Goal: Task Accomplishment & Management: Manage account settings

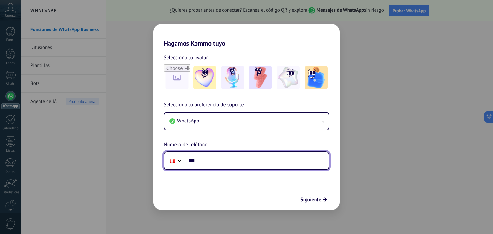
click at [209, 163] on input "***" at bounding box center [257, 161] width 143 height 15
click at [225, 163] on input "***" at bounding box center [257, 161] width 143 height 15
type input "**********"
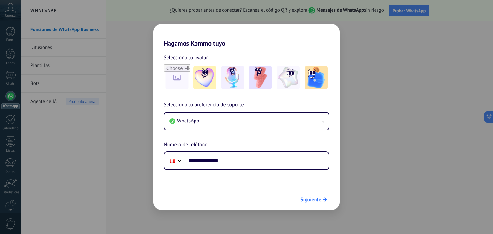
click at [316, 202] on span "Siguiente" at bounding box center [311, 200] width 21 height 4
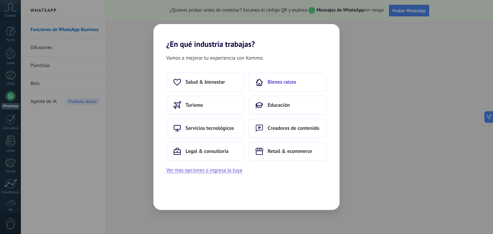
click at [279, 84] on span "Bienes raíces" at bounding box center [282, 82] width 29 height 6
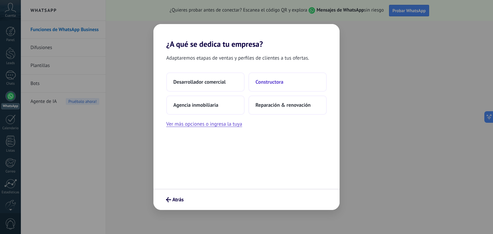
click at [288, 84] on button "Constructora" at bounding box center [288, 82] width 78 height 19
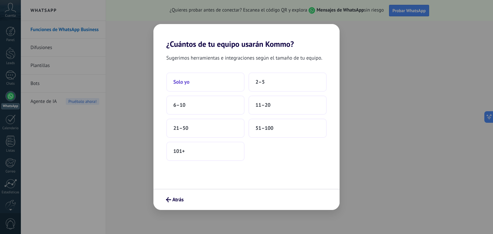
click at [226, 87] on button "Solo yo" at bounding box center [205, 82] width 78 height 19
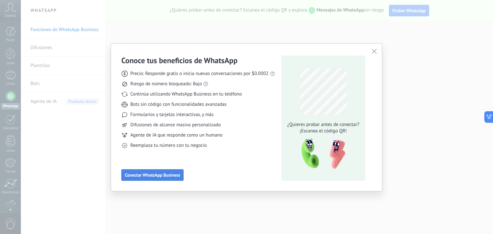
click at [177, 174] on span "Conectar WhatsApp Business" at bounding box center [152, 175] width 55 height 4
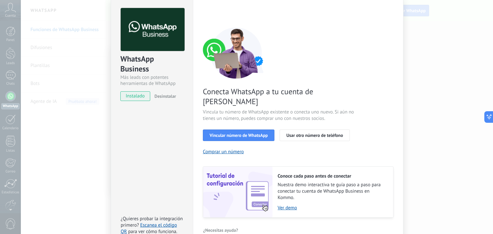
scroll to position [28, 0]
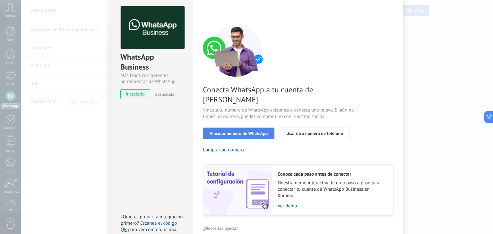
click at [217, 131] on span "Vincular número de WhatsApp" at bounding box center [239, 133] width 58 height 4
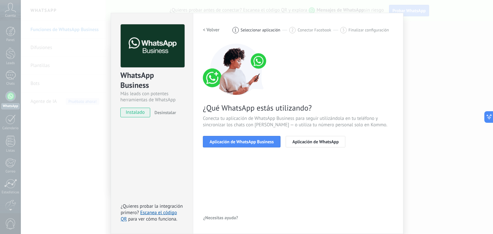
scroll to position [9, 0]
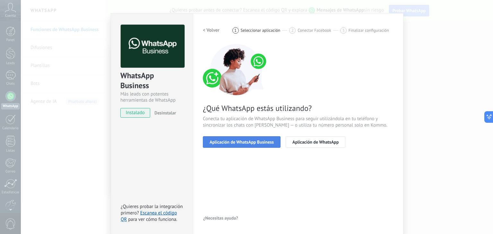
click at [235, 144] on span "Aplicación de WhatsApp Business" at bounding box center [242, 142] width 64 height 4
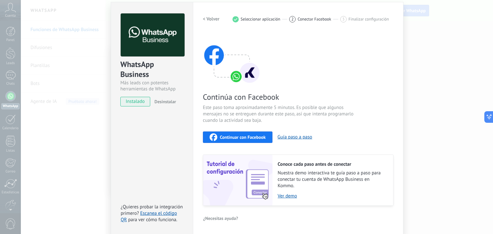
scroll to position [20, 0]
click at [227, 135] on span "Continuar con Facebook" at bounding box center [243, 137] width 46 height 4
click at [213, 18] on h2 "< Volver" at bounding box center [211, 19] width 17 height 6
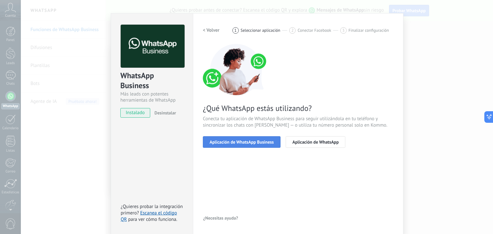
click at [251, 145] on button "Aplicación de WhatsApp Business" at bounding box center [242, 143] width 78 height 12
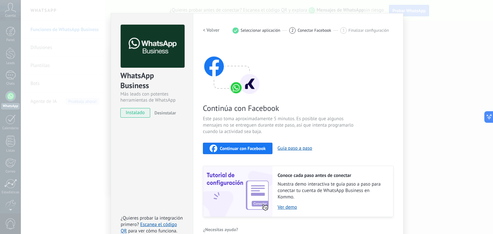
click at [253, 148] on span "Continuar con Facebook" at bounding box center [243, 148] width 46 height 4
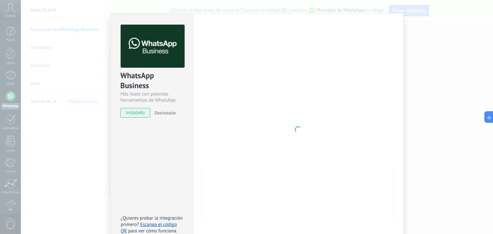
click at [277, 135] on div at bounding box center [298, 130] width 191 height 210
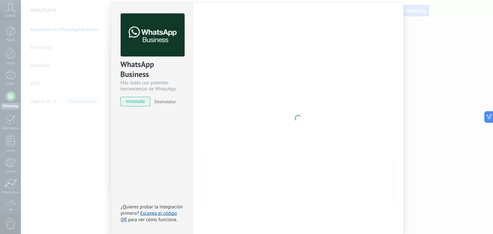
scroll to position [0, 0]
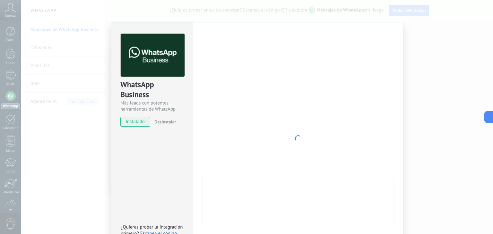
click at [424, 49] on div "WhatsApp Business Más leads con potentes herramientas de WhatsApp instalado Des…" at bounding box center [257, 117] width 472 height 234
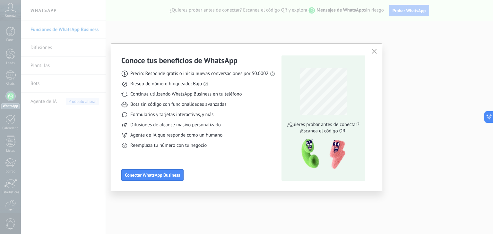
click at [336, 64] on div "¿Quieres probar antes de conectar? ¡Escanea el código QR!" at bounding box center [324, 119] width 84 height 126
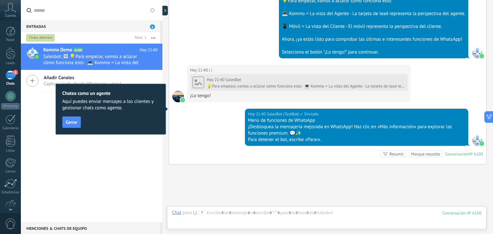
scroll to position [278, 0]
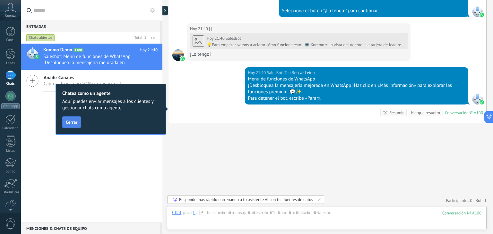
click at [65, 122] on button "Cerrar" at bounding box center [71, 123] width 19 height 12
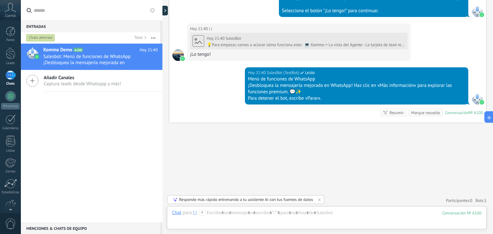
click at [49, 81] on span "Captura leads desde Whatsapp y más!" at bounding box center [82, 84] width 77 height 6
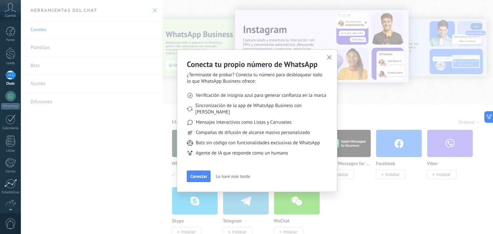
click at [329, 59] on icon "button" at bounding box center [329, 57] width 5 height 5
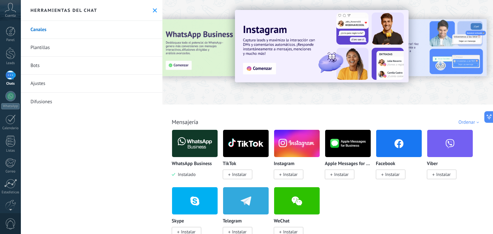
click at [153, 11] on use at bounding box center [155, 10] width 4 height 4
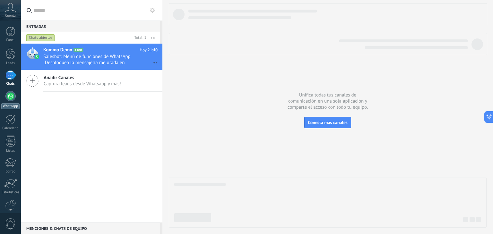
click at [13, 99] on div at bounding box center [10, 96] width 10 height 10
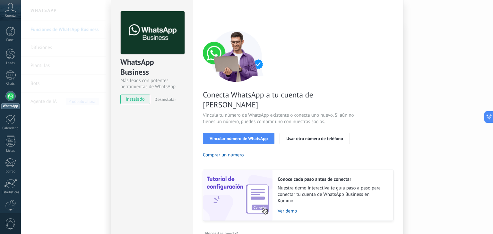
scroll to position [28, 0]
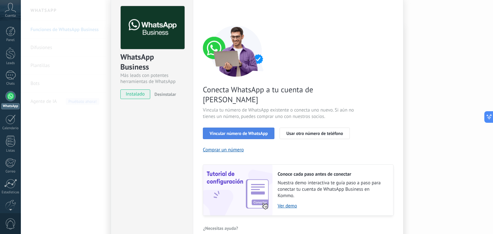
click at [234, 131] on span "Vincular número de WhatsApp" at bounding box center [239, 133] width 58 height 4
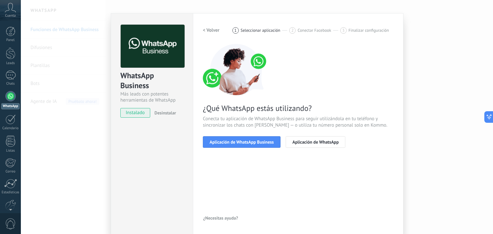
click at [60, 94] on div "WhatsApp Business Más leads con potentes herramientas de WhatsApp instalado Des…" at bounding box center [257, 117] width 472 height 234
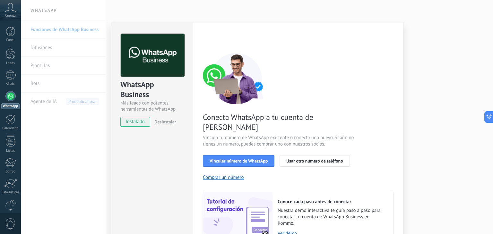
scroll to position [0, 0]
click at [13, 75] on div "1" at bounding box center [10, 75] width 10 height 9
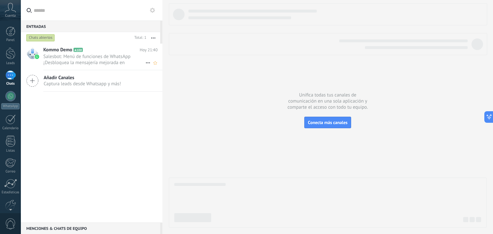
click at [115, 59] on span "Salesbot: Menú de funciones de WhatsApp ¡Desbloquea la mensajería mejorada en W…" at bounding box center [94, 60] width 102 height 12
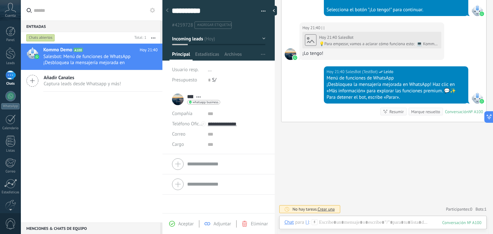
scroll to position [322, 0]
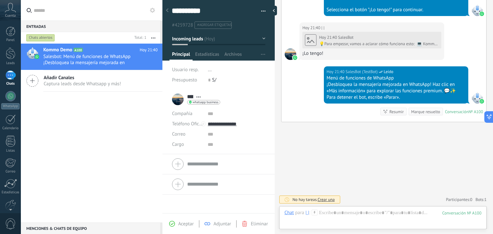
click at [59, 228] on div "Menciones & Chats de equipo 0" at bounding box center [90, 229] width 139 height 12
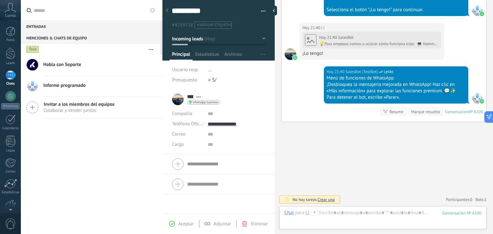
click at [43, 36] on div "Menciones & Chats de equipo 0" at bounding box center [90, 38] width 139 height 12
click at [40, 24] on div "Entradas 0" at bounding box center [90, 27] width 139 height 12
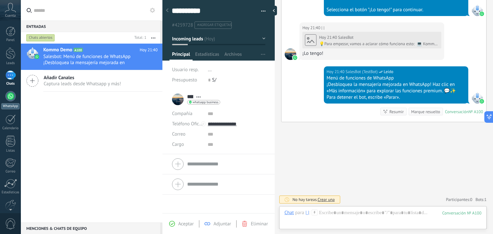
click at [13, 100] on div at bounding box center [10, 96] width 10 height 10
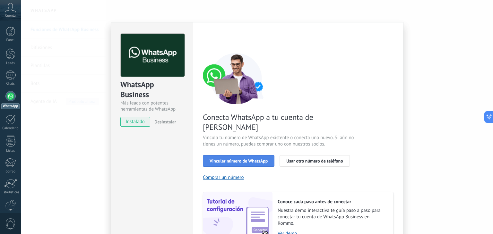
click at [229, 159] on span "Vincular número de WhatsApp" at bounding box center [239, 161] width 58 height 4
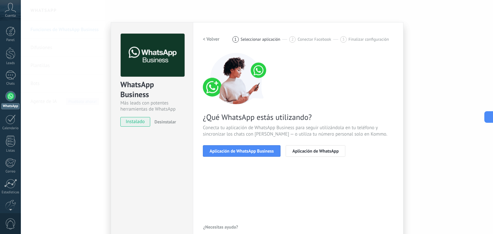
click at [229, 150] on span "Aplicación de WhatsApp Business" at bounding box center [242, 151] width 64 height 4
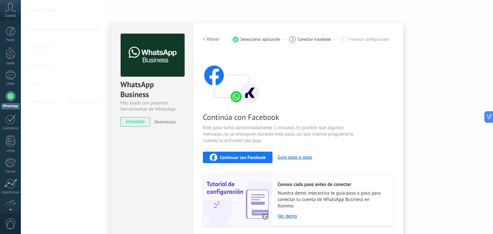
click at [235, 157] on span "Continuar con Facebook" at bounding box center [243, 157] width 46 height 4
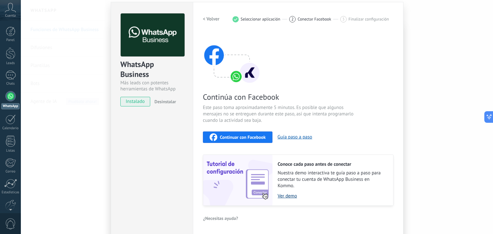
click at [287, 197] on link "Ver demo" at bounding box center [332, 196] width 109 height 6
click at [263, 139] on span "Continuar con Facebook" at bounding box center [243, 137] width 46 height 4
click at [90, 113] on div "WhatsApp Business Más leads con potentes herramientas de WhatsApp instalado Des…" at bounding box center [257, 117] width 472 height 234
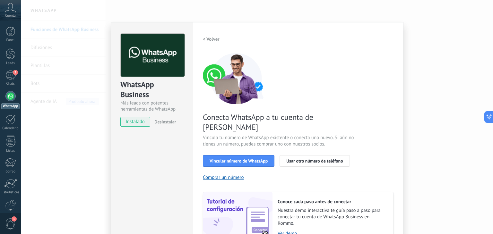
click at [90, 113] on div "WhatsApp Business Más leads con potentes herramientas de WhatsApp instalado Des…" at bounding box center [257, 117] width 472 height 234
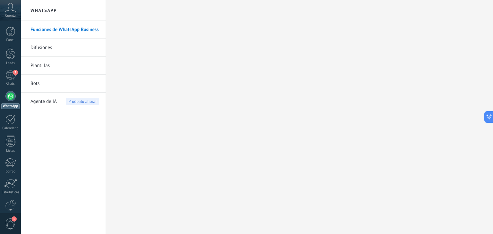
click at [13, 99] on div at bounding box center [10, 96] width 10 height 10
click at [10, 99] on div at bounding box center [10, 96] width 10 height 10
click at [12, 79] on div "2" at bounding box center [10, 75] width 10 height 9
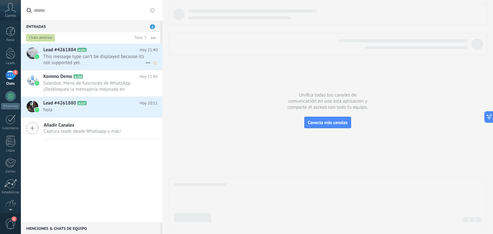
click at [103, 62] on span "This message type can’t be displayed because it’s not supported yet." at bounding box center [94, 60] width 102 height 12
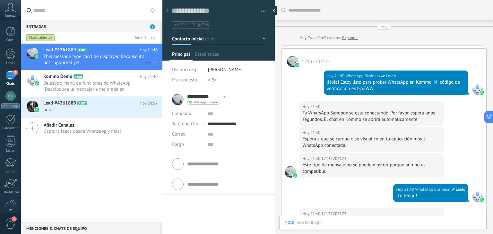
scroll to position [114, 0]
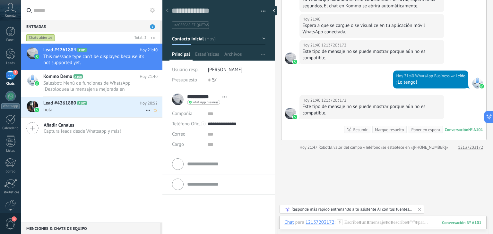
click at [86, 108] on span "hola" at bounding box center [94, 110] width 102 height 6
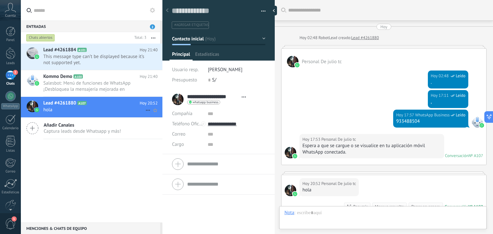
type textarea "**********"
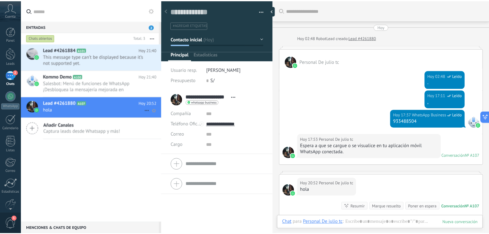
scroll to position [89, 0]
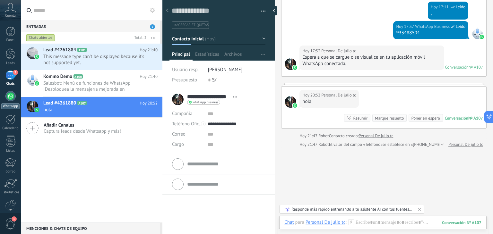
click at [13, 99] on div at bounding box center [10, 96] width 10 height 10
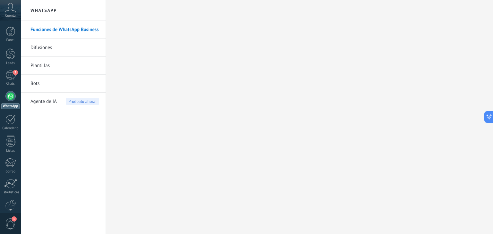
click at [12, 227] on span "1" at bounding box center [10, 224] width 11 height 11
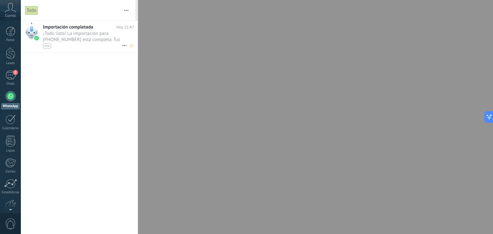
click at [73, 39] on span "¡Todo listo! La importación para [PHONE_NUMBER] está completa. Tus datos de Wha…" at bounding box center [82, 40] width 79 height 18
click at [52, 36] on span "¡Todo listo! La importación para [PHONE_NUMBER] está completa. Tus datos de Wha…" at bounding box center [82, 40] width 79 height 18
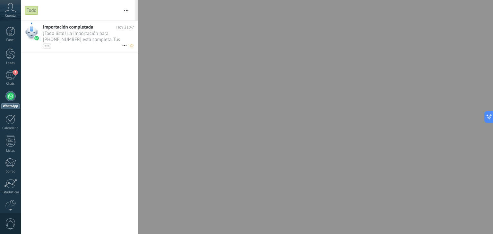
click at [52, 36] on span "¡Todo listo! La importación para [PHONE_NUMBER] está completa. Tus datos de Wha…" at bounding box center [82, 40] width 79 height 18
click at [69, 69] on div "Importación completada [DATE] 21:47 ¡Todo listo! La importación para [PHONE_NUM…" at bounding box center [79, 128] width 117 height 214
click at [13, 101] on link "WhatsApp" at bounding box center [10, 100] width 21 height 18
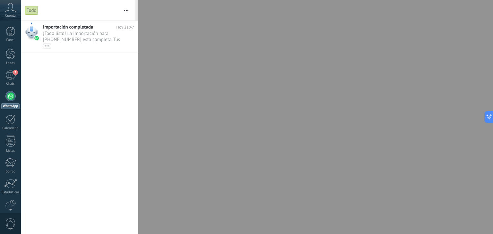
click at [9, 14] on span "Cuenta" at bounding box center [10, 16] width 11 height 4
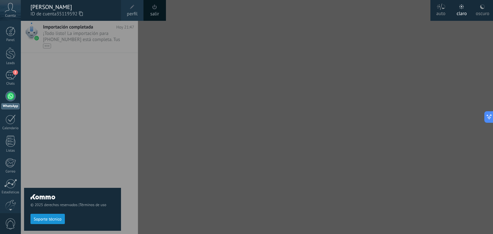
click at [75, 157] on div "© 2025 derechos reservados | Términos de uso Soporte técnico" at bounding box center [72, 128] width 97 height 214
click at [13, 39] on div "Panel" at bounding box center [10, 40] width 19 height 4
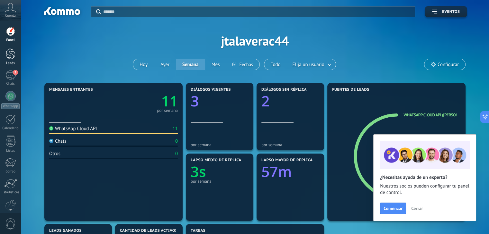
click at [12, 59] on div at bounding box center [11, 54] width 10 height 12
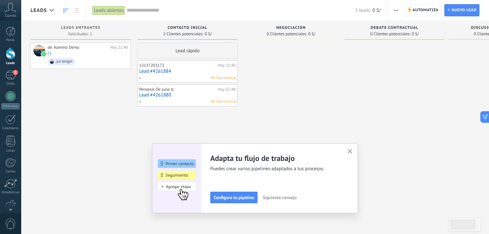
click at [350, 149] on button "button" at bounding box center [350, 152] width 8 height 9
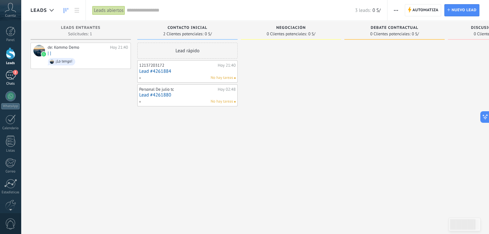
click at [13, 77] on div "2" at bounding box center [10, 75] width 10 height 9
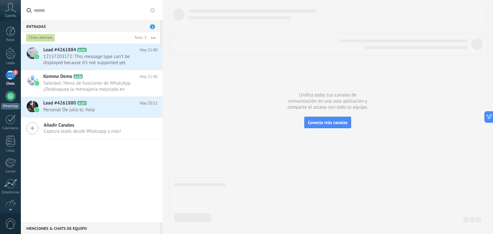
click at [11, 100] on div at bounding box center [10, 96] width 10 height 10
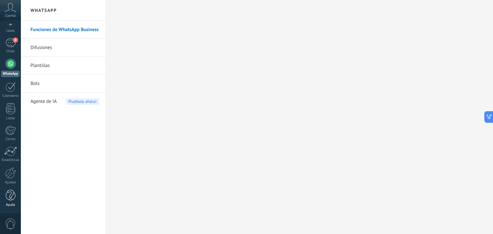
scroll to position [32, 0]
click at [14, 224] on span "0" at bounding box center [10, 224] width 11 height 11
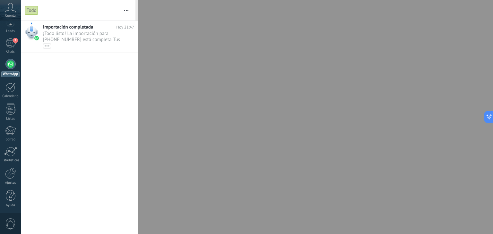
click at [14, 224] on span "0" at bounding box center [10, 224] width 11 height 11
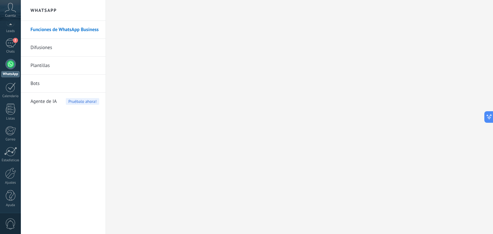
click at [13, 5] on icon at bounding box center [10, 8] width 11 height 10
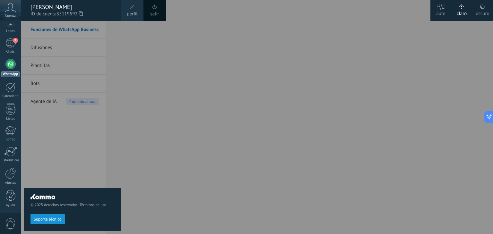
click at [150, 14] on link "salir" at bounding box center [154, 14] width 9 height 7
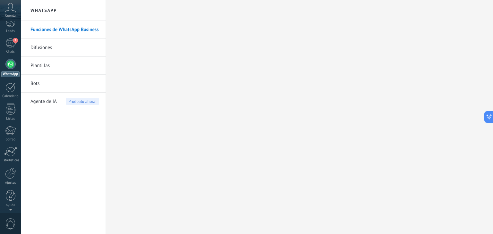
scroll to position [0, 0]
